Goal: Task Accomplishment & Management: Use online tool/utility

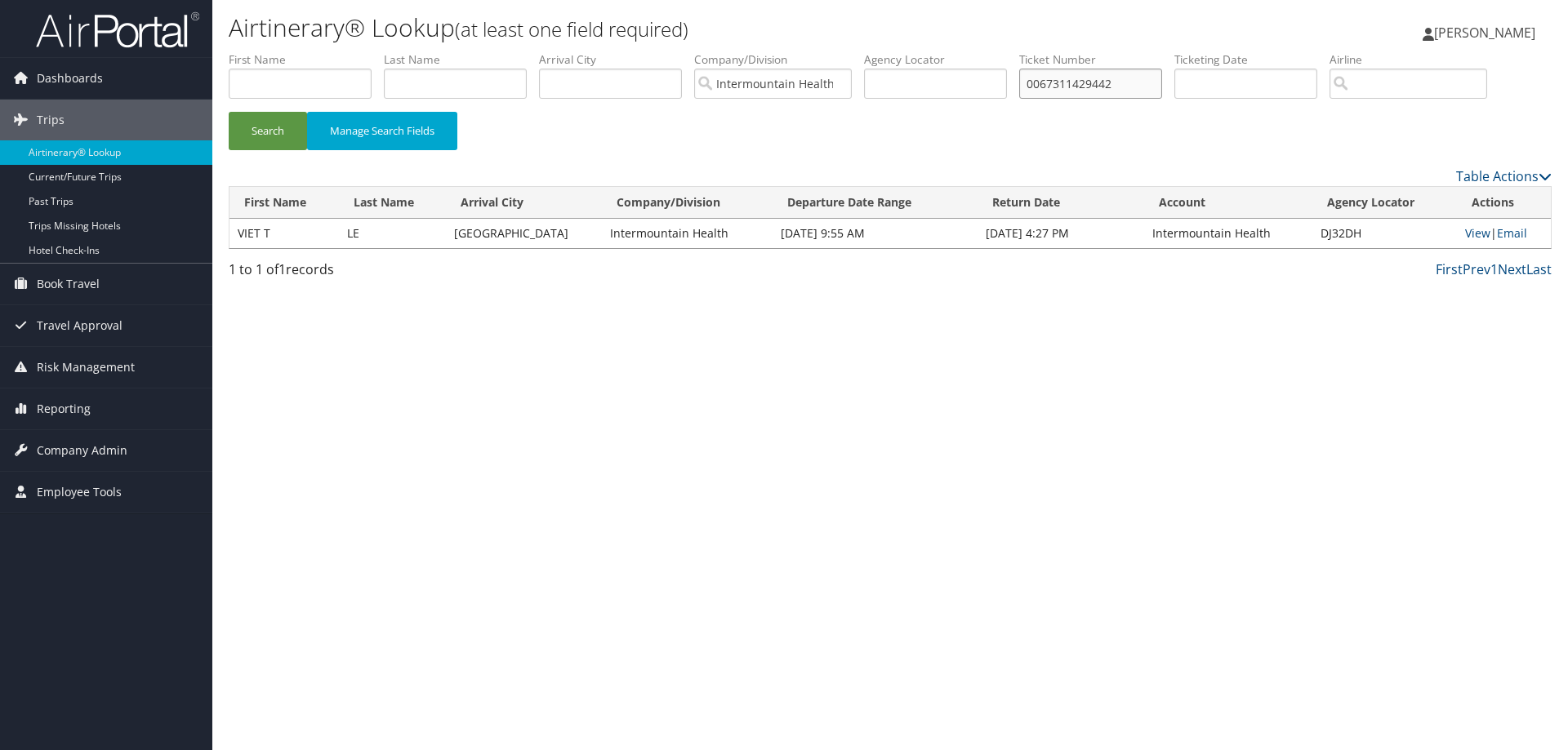
drag, startPoint x: 1133, startPoint y: 91, endPoint x: 1030, endPoint y: 86, distance: 103.1
click at [1030, 51] on ul "First Name Last Name Departure City Arrival City Company/Division Intermountain…" at bounding box center [890, 51] width 1323 height 0
type input "8900897686655"
click at [229, 112] on button "Search" at bounding box center [268, 131] width 78 height 39
click at [1470, 232] on link "View" at bounding box center [1477, 233] width 26 height 16
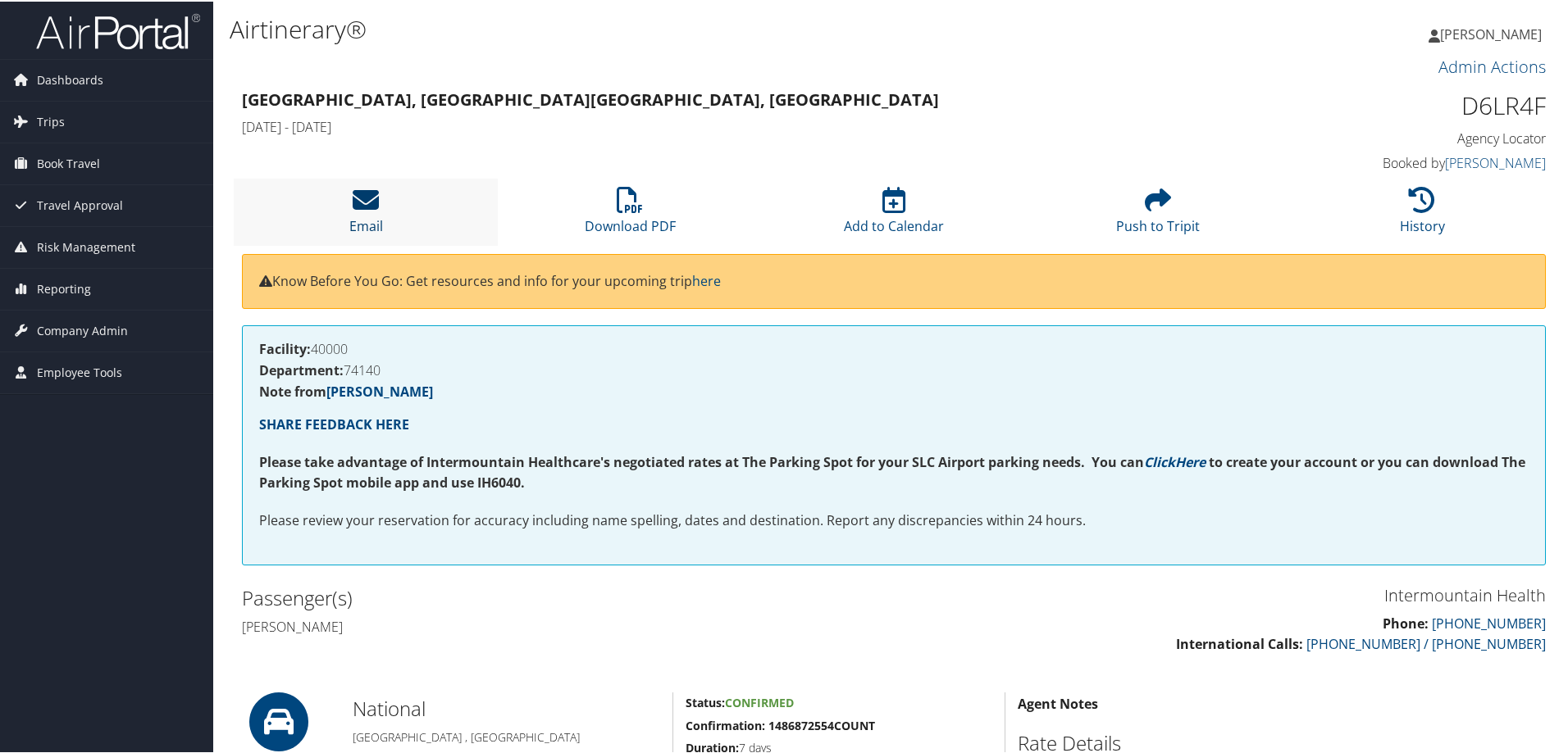
click at [373, 200] on icon at bounding box center [366, 198] width 26 height 26
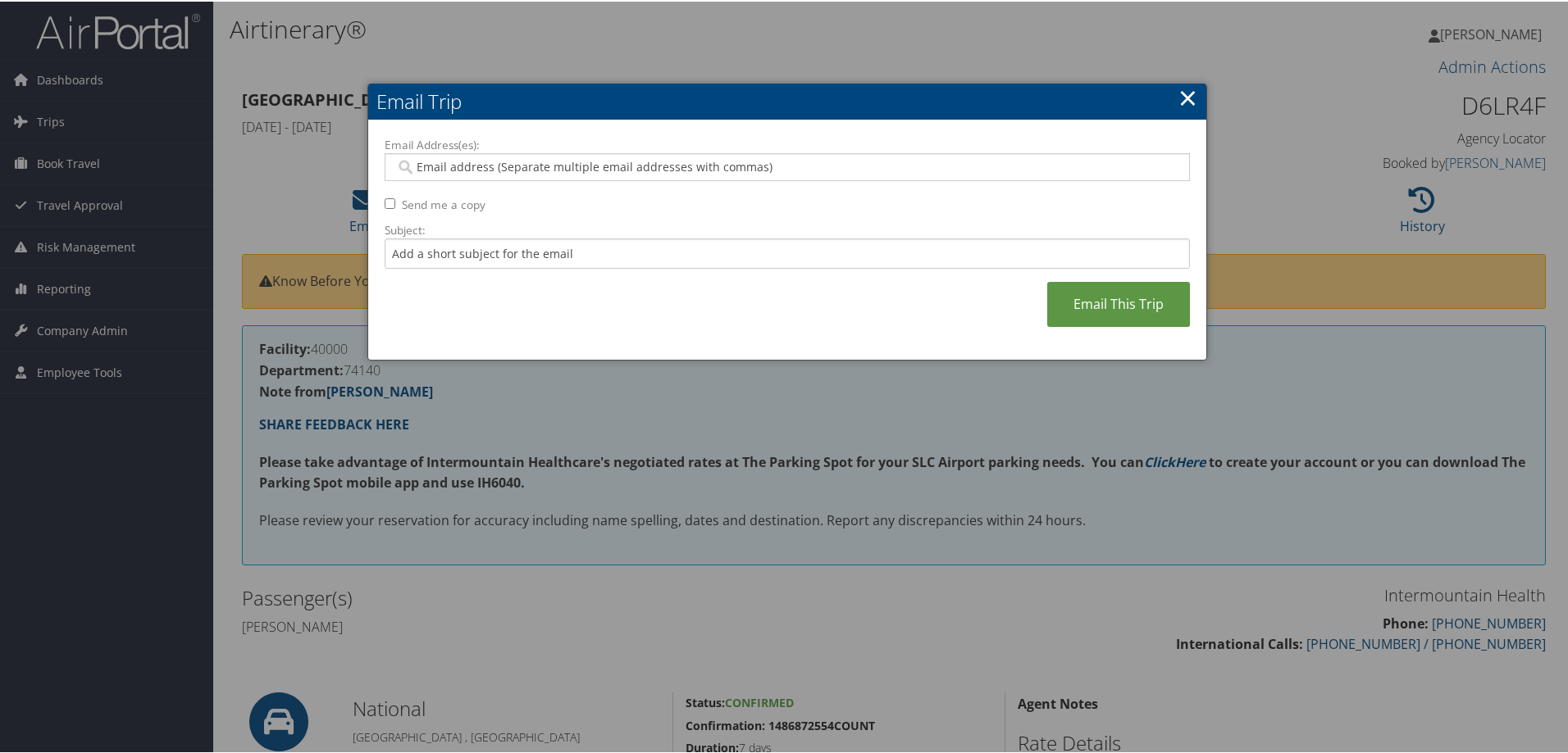
click at [439, 169] on input "Email Address(es):" at bounding box center [786, 165] width 783 height 17
click at [429, 166] on input "Email Address(es):" at bounding box center [786, 165] width 783 height 17
paste input "[EMAIL_ADDRESS][PERSON_NAME][DOMAIN_NAME]"
type input "[EMAIL_ADDRESS][PERSON_NAME][DOMAIN_NAME]"
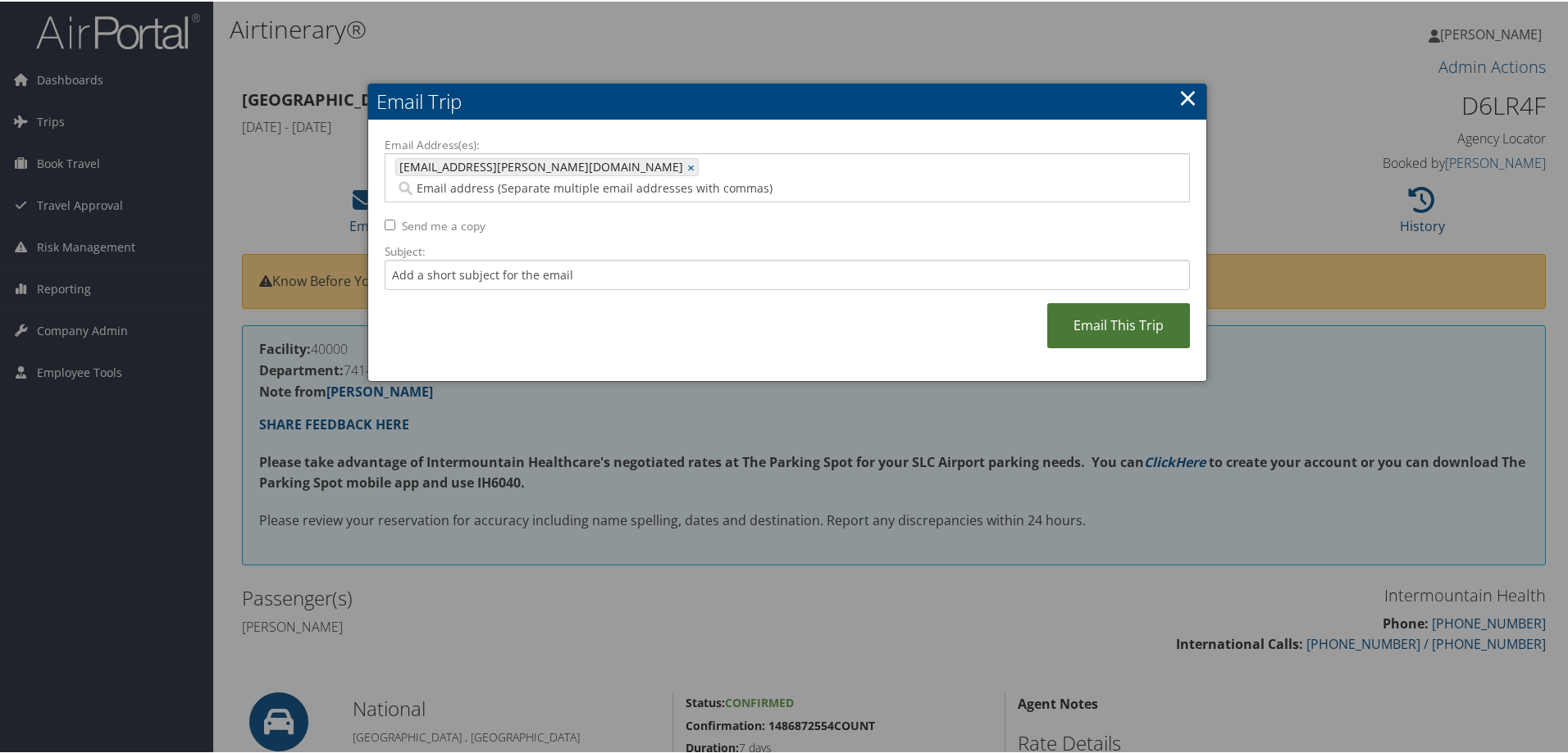
click at [1102, 312] on link "Email This Trip" at bounding box center [1118, 324] width 143 height 45
